Goal: Check status

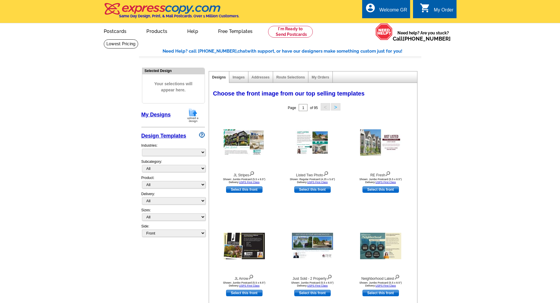
select select "785"
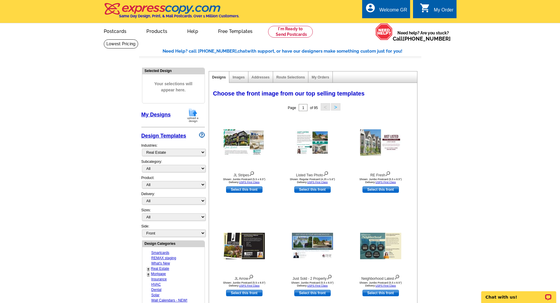
click at [436, 11] on div "My Order" at bounding box center [444, 11] width 20 height 8
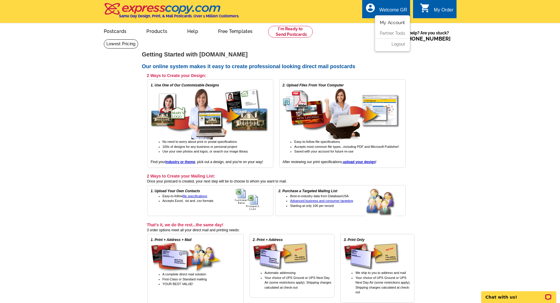
click at [390, 21] on link "My Account" at bounding box center [391, 22] width 25 height 5
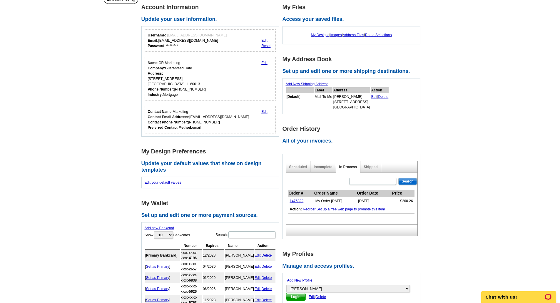
scroll to position [44, 0]
click at [321, 167] on link "Incomplete" at bounding box center [322, 167] width 19 height 4
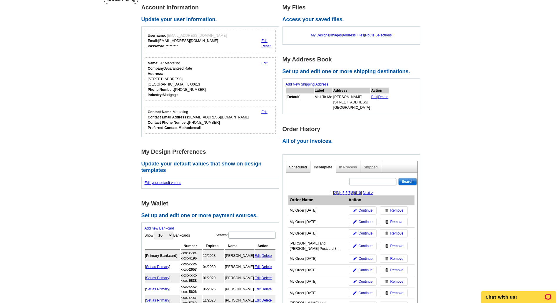
click at [297, 166] on link "Scheduled" at bounding box center [298, 167] width 18 height 4
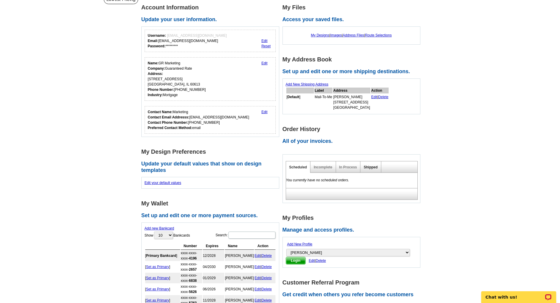
click at [373, 168] on link "Shipped" at bounding box center [370, 167] width 14 height 4
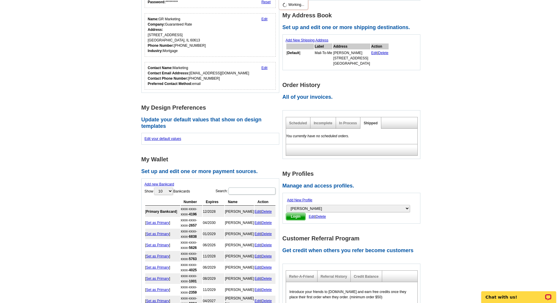
scroll to position [107, 0]
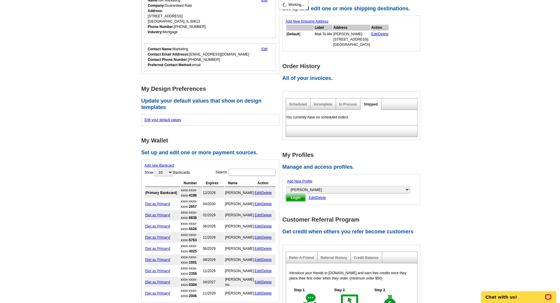
click at [370, 106] on link "Shipped" at bounding box center [370, 104] width 14 height 4
click at [348, 103] on link "In Process" at bounding box center [348, 104] width 18 height 4
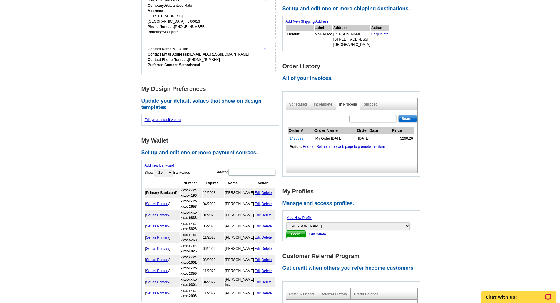
click at [297, 137] on link "1475322" at bounding box center [297, 138] width 14 height 4
click at [350, 103] on link "In Process" at bounding box center [348, 104] width 18 height 4
click at [323, 105] on link "Incomplete" at bounding box center [322, 104] width 19 height 4
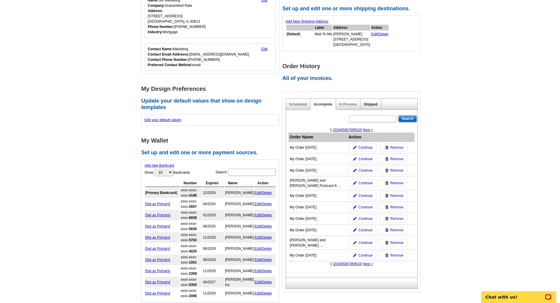
click at [367, 104] on link "Shipped" at bounding box center [370, 104] width 14 height 4
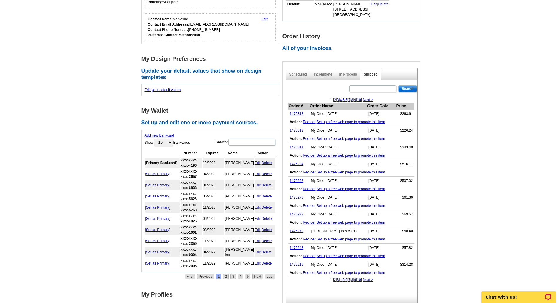
scroll to position [144, 0]
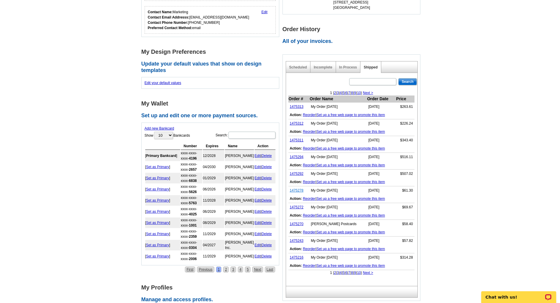
click at [296, 191] on link "1475278" at bounding box center [297, 190] width 14 height 4
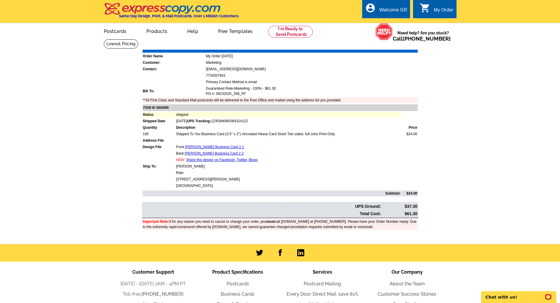
click at [360, 46] on link "Download Invoice" at bounding box center [365, 45] width 42 height 5
